Goal: Transaction & Acquisition: Obtain resource

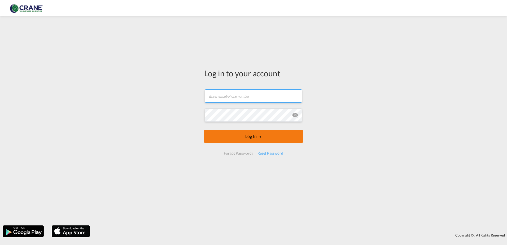
type input "[EMAIL_ADDRESS][PERSON_NAME][DOMAIN_NAME]"
click at [253, 136] on button "Log In" at bounding box center [253, 136] width 99 height 13
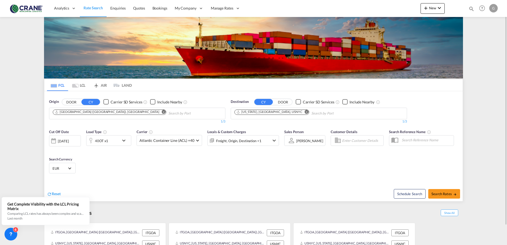
click at [301, 112] on button "Remove" at bounding box center [305, 112] width 8 height 5
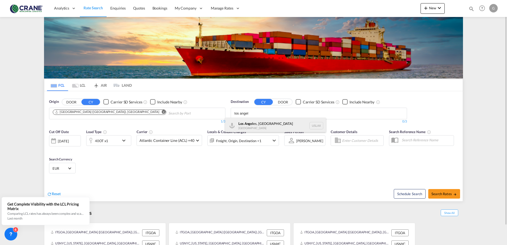
type input "los angel"
click at [257, 123] on div "Los Angel es, [GEOGRAPHIC_DATA] [GEOGRAPHIC_DATA] USLAX" at bounding box center [275, 126] width 101 height 16
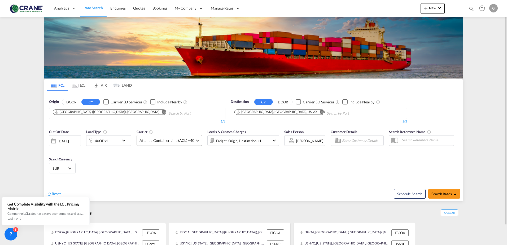
click at [197, 142] on md-select-value "Atlantic Container Line (ACL) +40" at bounding box center [169, 140] width 65 height 10
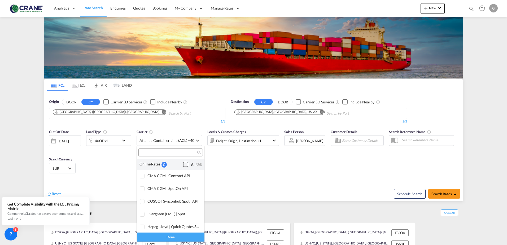
click at [183, 163] on div "Checkbox No Ink" at bounding box center [185, 164] width 5 height 5
click at [271, 174] on md-backdrop at bounding box center [253, 122] width 507 height 245
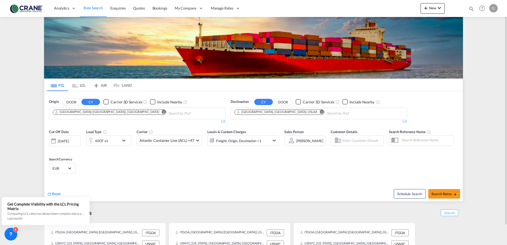
scroll to position [21, 0]
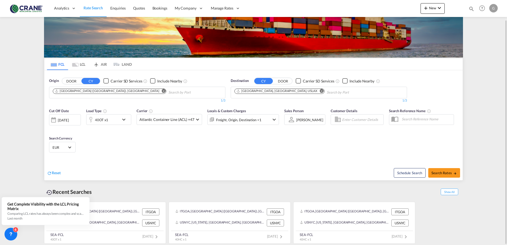
click at [123, 120] on md-icon "icon-chevron-down" at bounding box center [125, 120] width 9 height 6
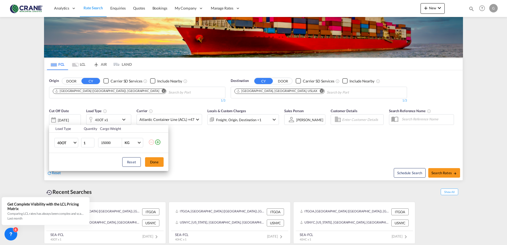
drag, startPoint x: 105, startPoint y: 144, endPoint x: 98, endPoint y: 144, distance: 6.6
click at [98, 144] on td "15000 KG KG" at bounding box center [122, 143] width 51 height 20
type input "20000"
click at [157, 166] on button "Done" at bounding box center [154, 162] width 19 height 10
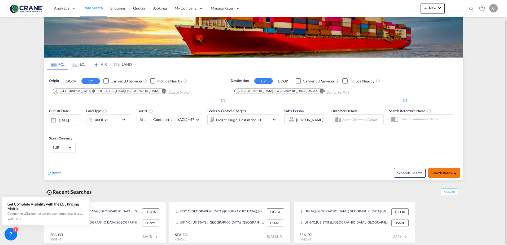
click at [442, 176] on button "Search Rates" at bounding box center [445, 173] width 32 height 10
type input "ITGOA to USLAX / [DATE]"
